Goal: Check status: Check status

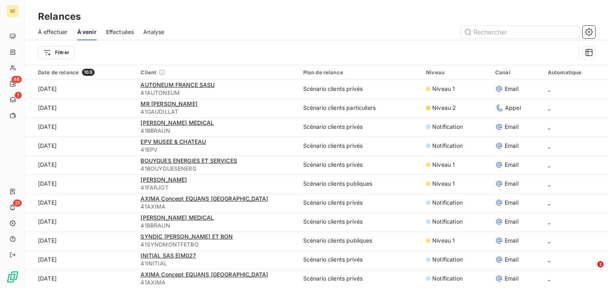
click at [119, 33] on span "Effectuées" at bounding box center [120, 32] width 28 height 8
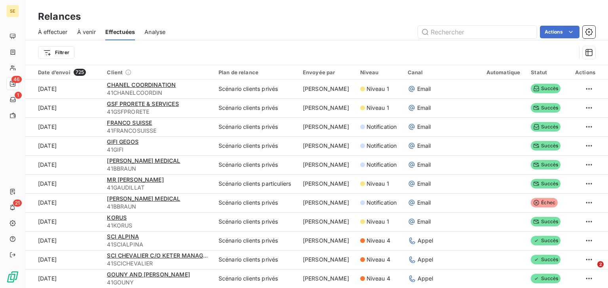
click at [88, 30] on span "À venir" at bounding box center [86, 32] width 19 height 8
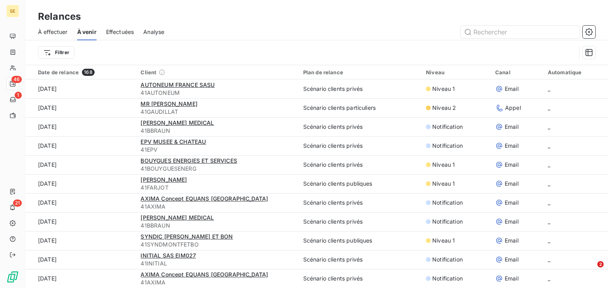
click at [129, 30] on span "Effectuées" at bounding box center [120, 32] width 28 height 8
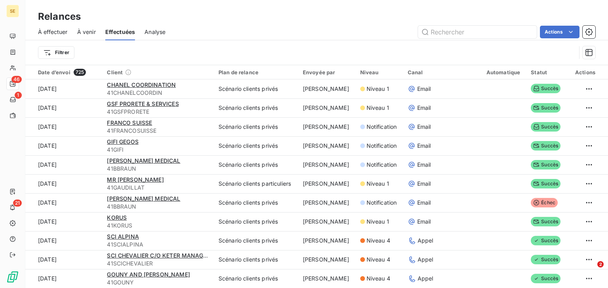
click at [87, 32] on span "À venir" at bounding box center [86, 32] width 19 height 8
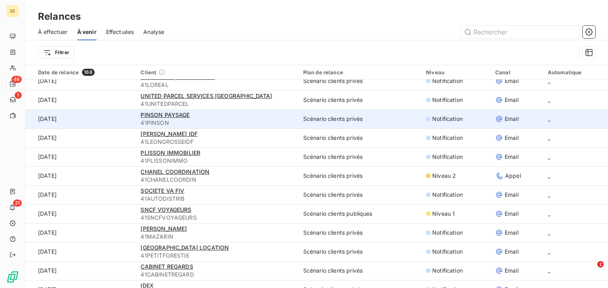
scroll to position [759, 0]
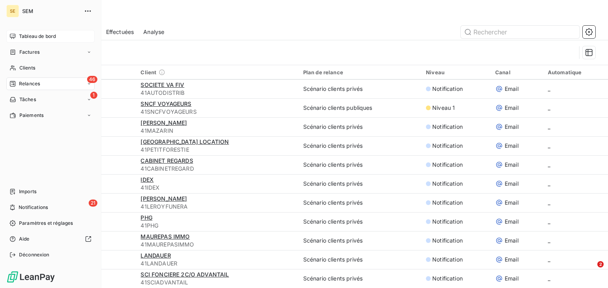
click at [30, 38] on span "Tableau de bord" at bounding box center [37, 36] width 37 height 7
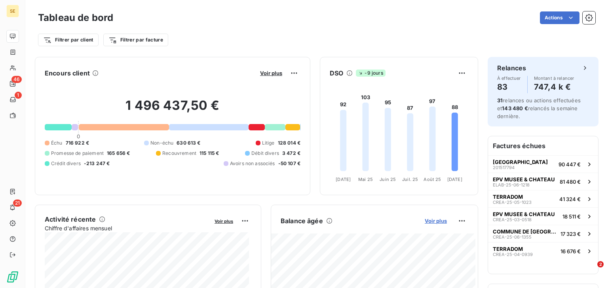
click at [424, 221] on span "Voir plus" at bounding box center [435, 221] width 22 height 6
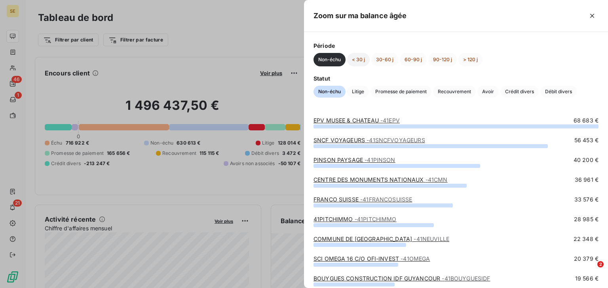
click at [360, 64] on button "< 30 j" at bounding box center [358, 59] width 23 height 13
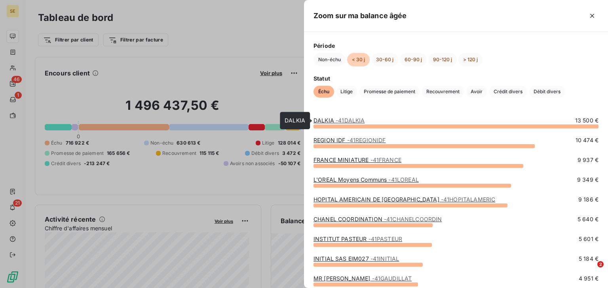
click at [344, 121] on span "- 41DALKIA" at bounding box center [349, 120] width 29 height 7
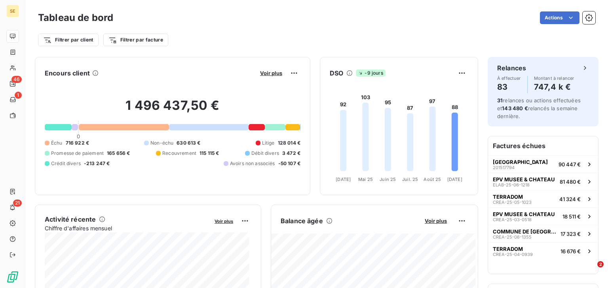
click at [433, 216] on div "Balance âgée Voir plus" at bounding box center [374, 221] width 206 height 13
click at [432, 218] on span "Voir plus" at bounding box center [435, 221] width 22 height 6
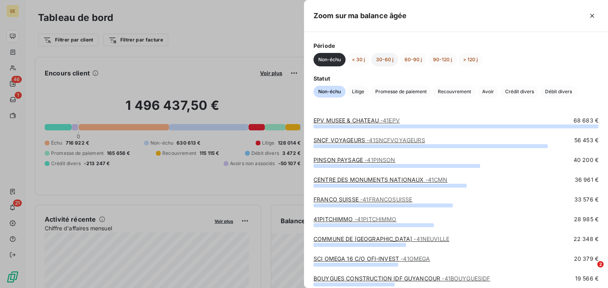
click at [380, 61] on button "30-60 j" at bounding box center [384, 59] width 27 height 13
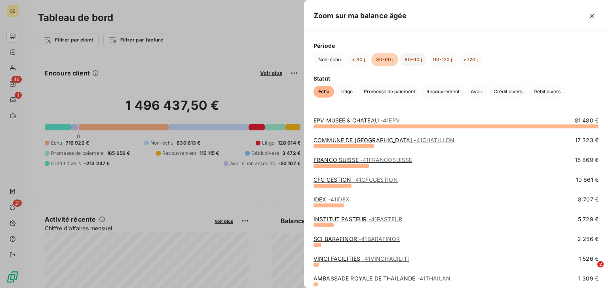
click at [411, 61] on button "60-90 j" at bounding box center [413, 59] width 27 height 13
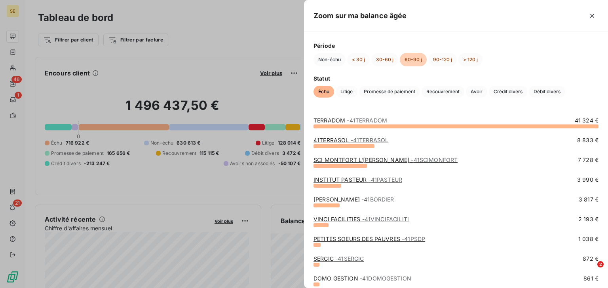
click at [359, 197] on link "[PERSON_NAME] - 41BORDIER" at bounding box center [353, 199] width 81 height 7
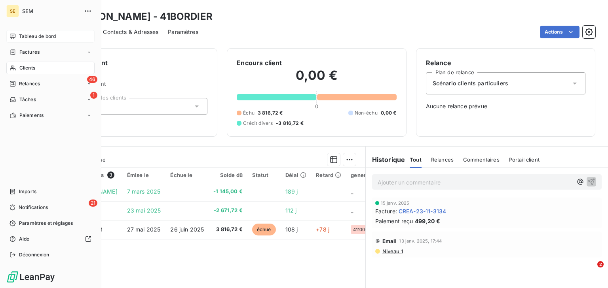
click at [11, 36] on icon at bounding box center [13, 36] width 6 height 5
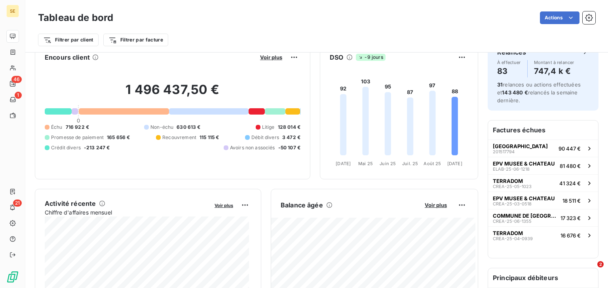
scroll to position [32, 0]
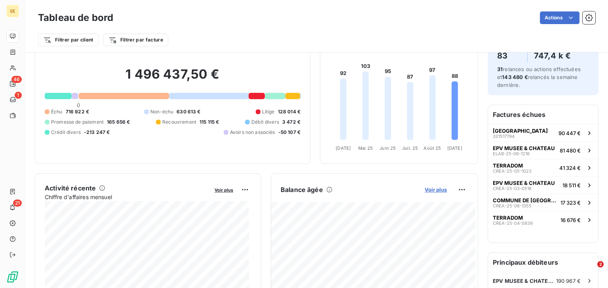
click at [440, 187] on span "Voir plus" at bounding box center [435, 190] width 22 height 6
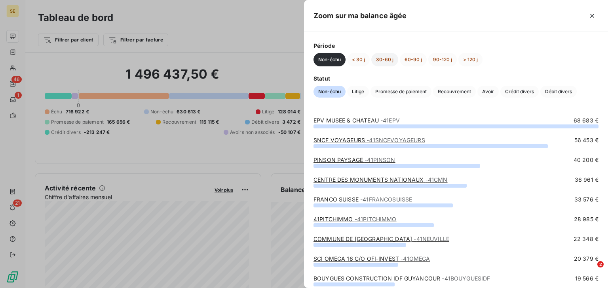
click at [383, 62] on button "30-60 j" at bounding box center [384, 59] width 27 height 13
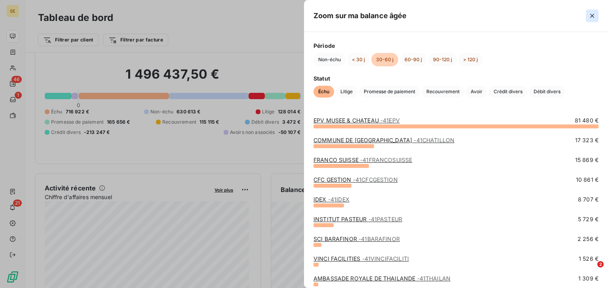
click at [595, 15] on icon "button" at bounding box center [592, 16] width 8 height 8
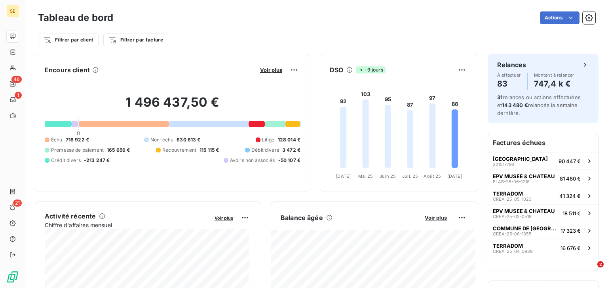
scroll to position [0, 0]
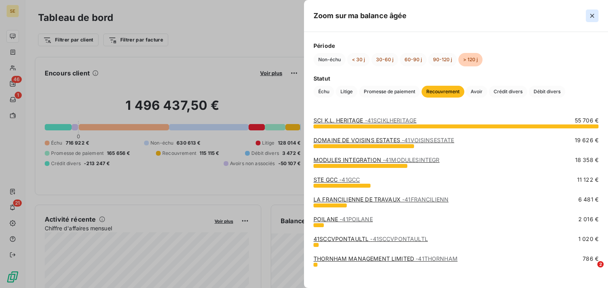
click at [589, 16] on icon "button" at bounding box center [592, 16] width 8 height 8
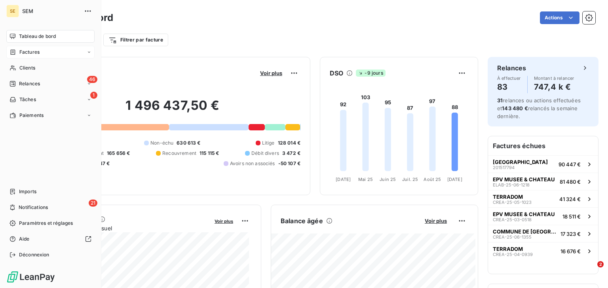
click at [25, 52] on span "Factures" at bounding box center [29, 52] width 20 height 7
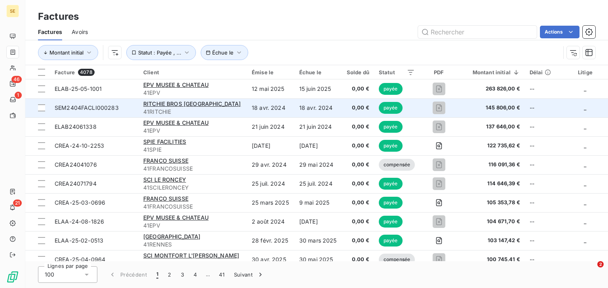
click at [119, 108] on span "SEM2404FACLI000283" at bounding box center [94, 108] width 79 height 8
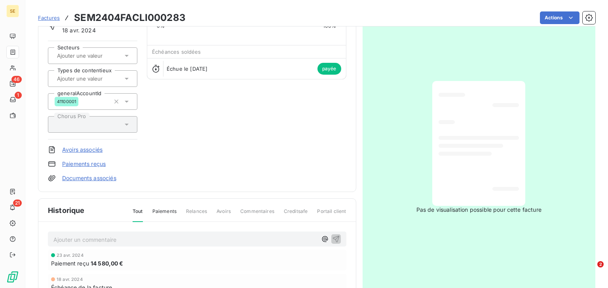
scroll to position [2, 0]
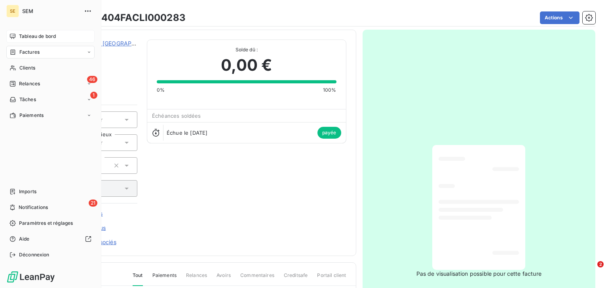
click at [28, 35] on span "Tableau de bord" at bounding box center [37, 36] width 37 height 7
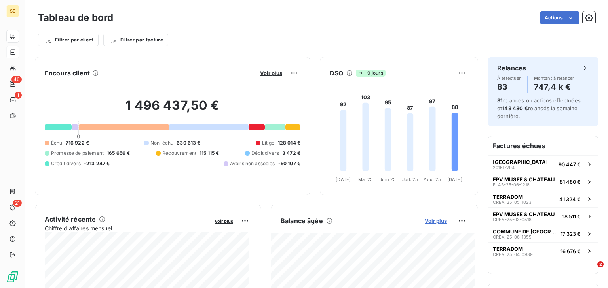
click at [427, 223] on span "Voir plus" at bounding box center [435, 221] width 22 height 6
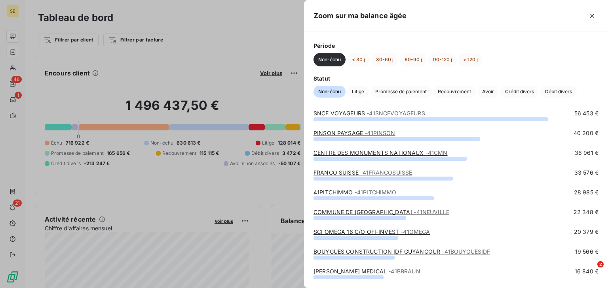
scroll to position [95, 0]
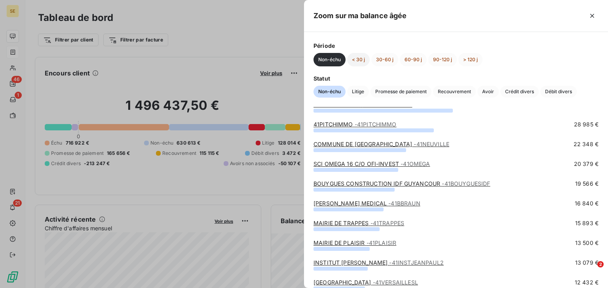
click at [366, 60] on button "< 30 j" at bounding box center [358, 59] width 23 height 13
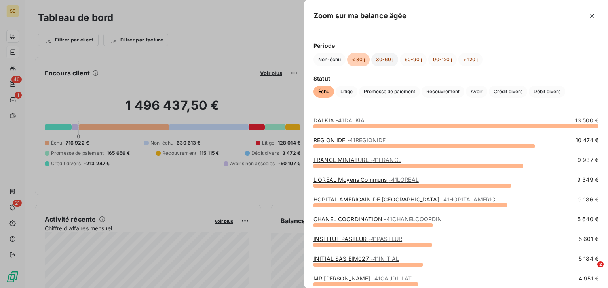
click at [386, 63] on button "30-60 j" at bounding box center [384, 59] width 27 height 13
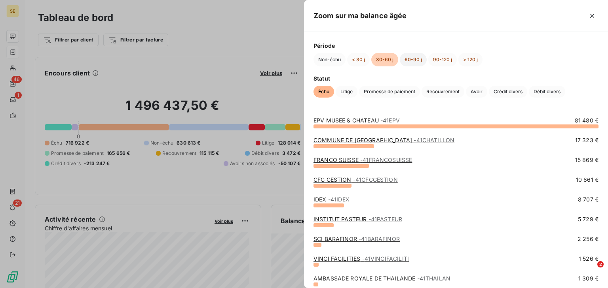
click at [414, 63] on button "60-90 j" at bounding box center [413, 59] width 27 height 13
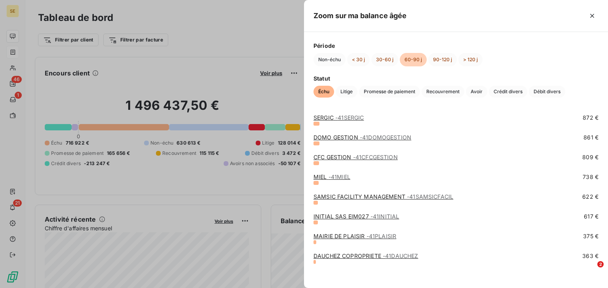
scroll to position [144, 0]
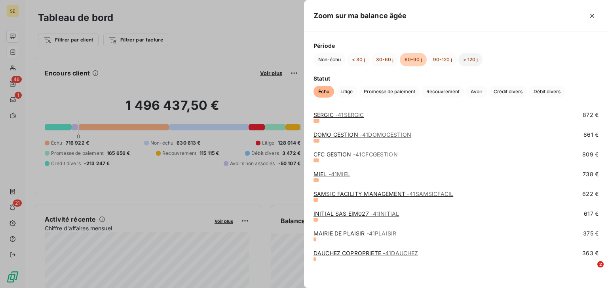
click at [459, 60] on button "> 120 j" at bounding box center [470, 59] width 24 height 13
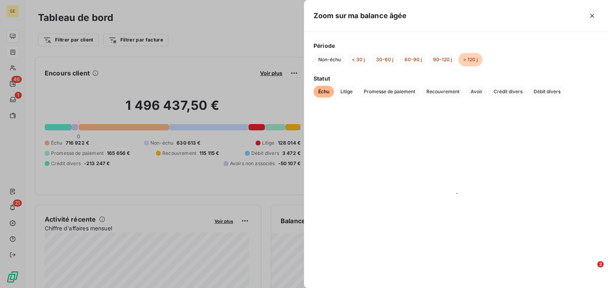
scroll to position [0, 0]
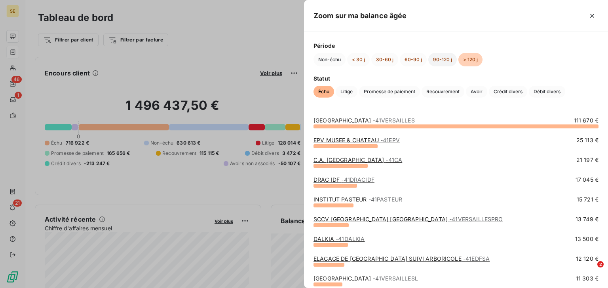
click at [433, 59] on button "90-120 j" at bounding box center [442, 59] width 28 height 13
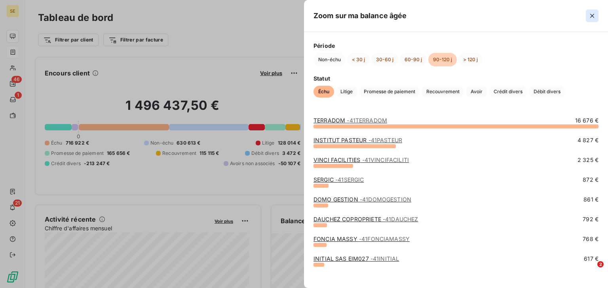
click at [591, 16] on icon "button" at bounding box center [592, 16] width 8 height 8
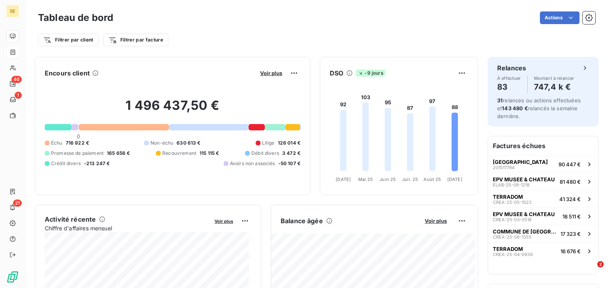
click at [411, 23] on div "Actions" at bounding box center [359, 17] width 472 height 13
